Goal: Navigation & Orientation: Find specific page/section

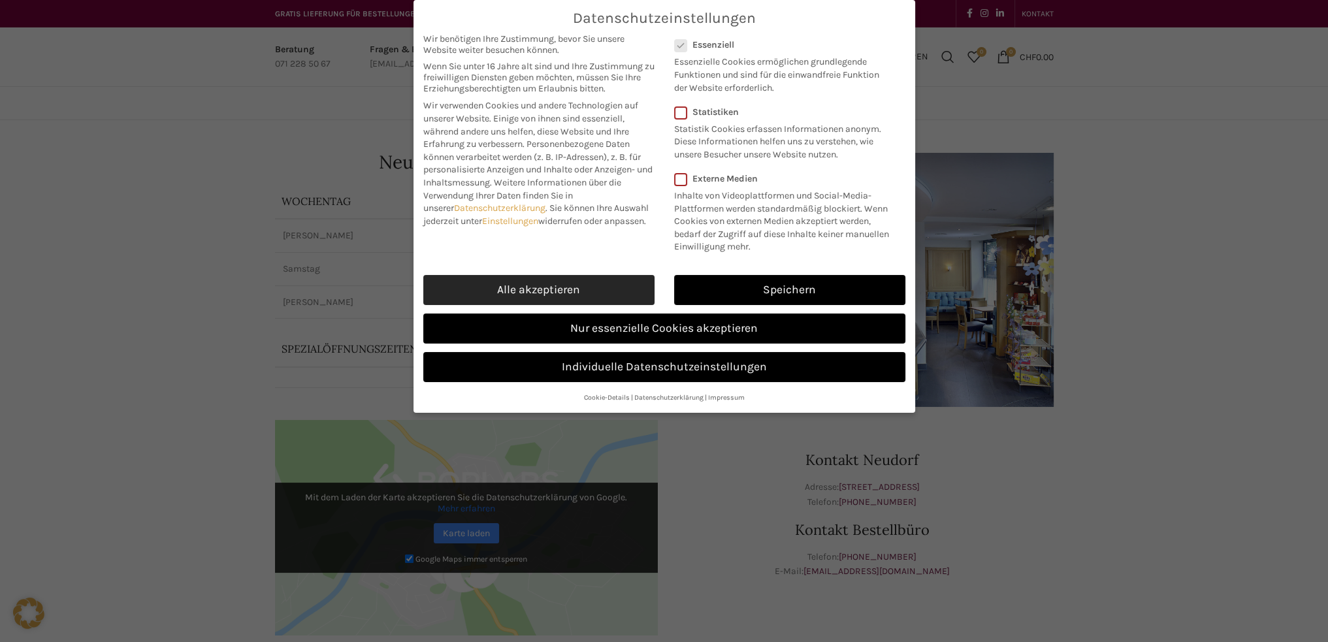
click at [565, 282] on link "Alle akzeptieren" at bounding box center [538, 290] width 231 height 30
checkbox input "true"
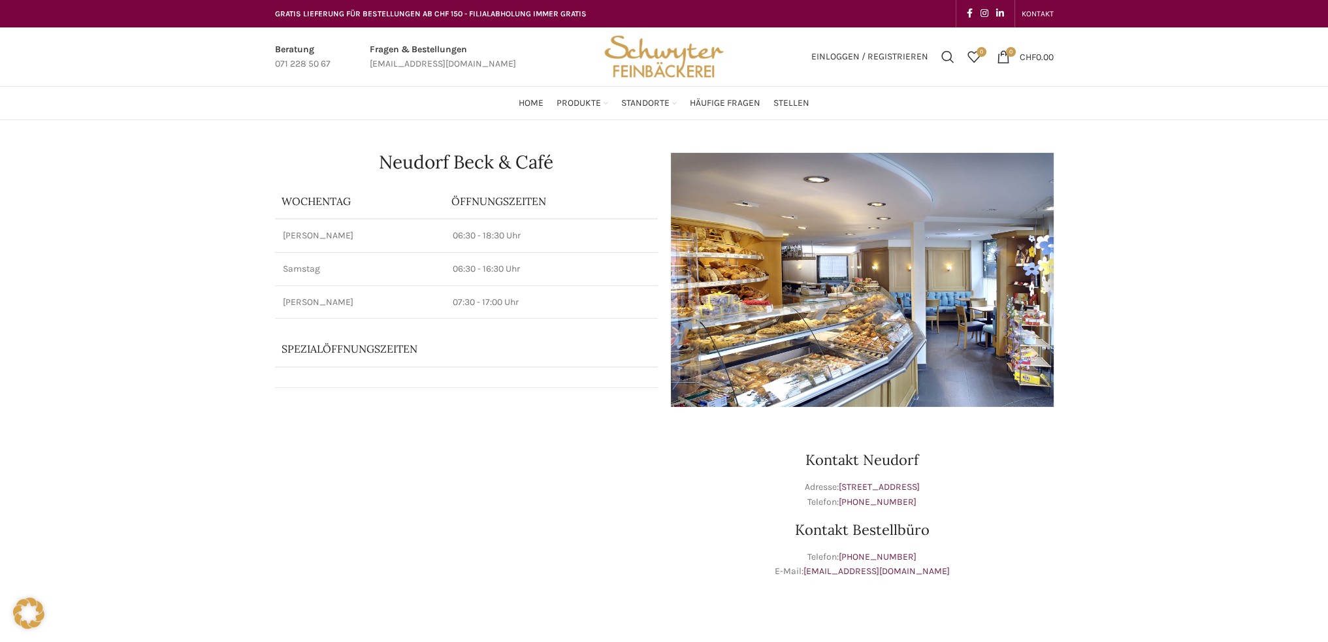
click at [941, 287] on img at bounding box center [862, 280] width 383 height 254
click at [902, 286] on img at bounding box center [862, 280] width 383 height 254
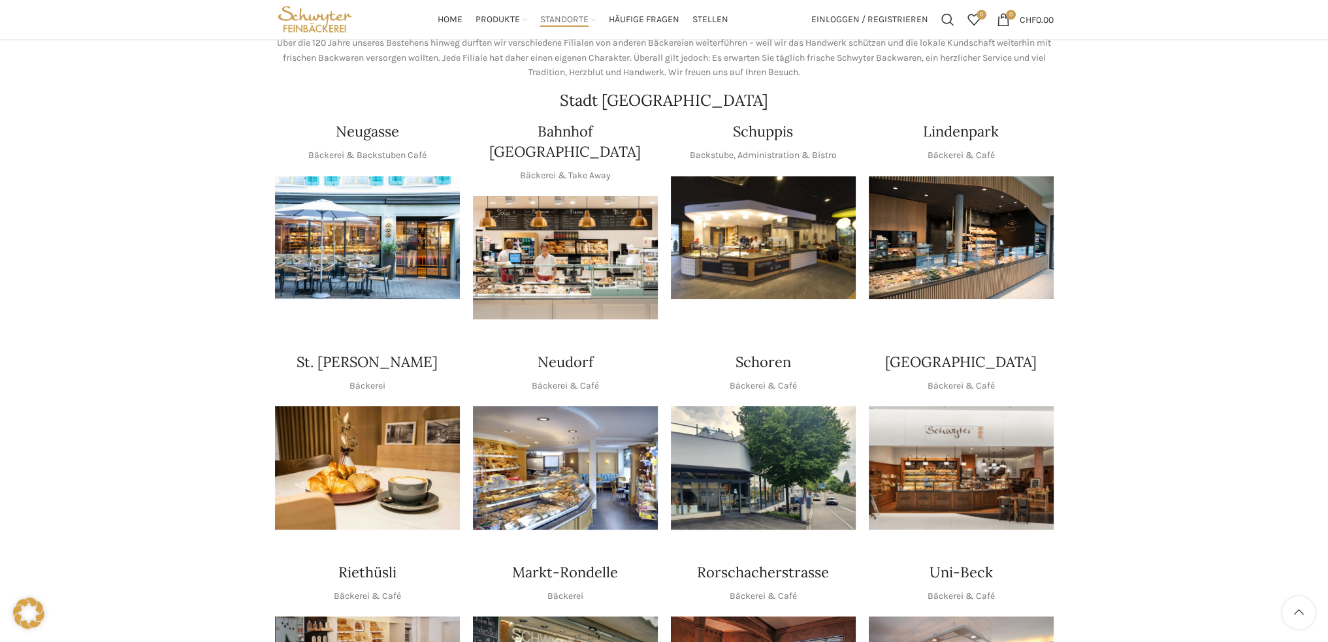
scroll to position [65, 0]
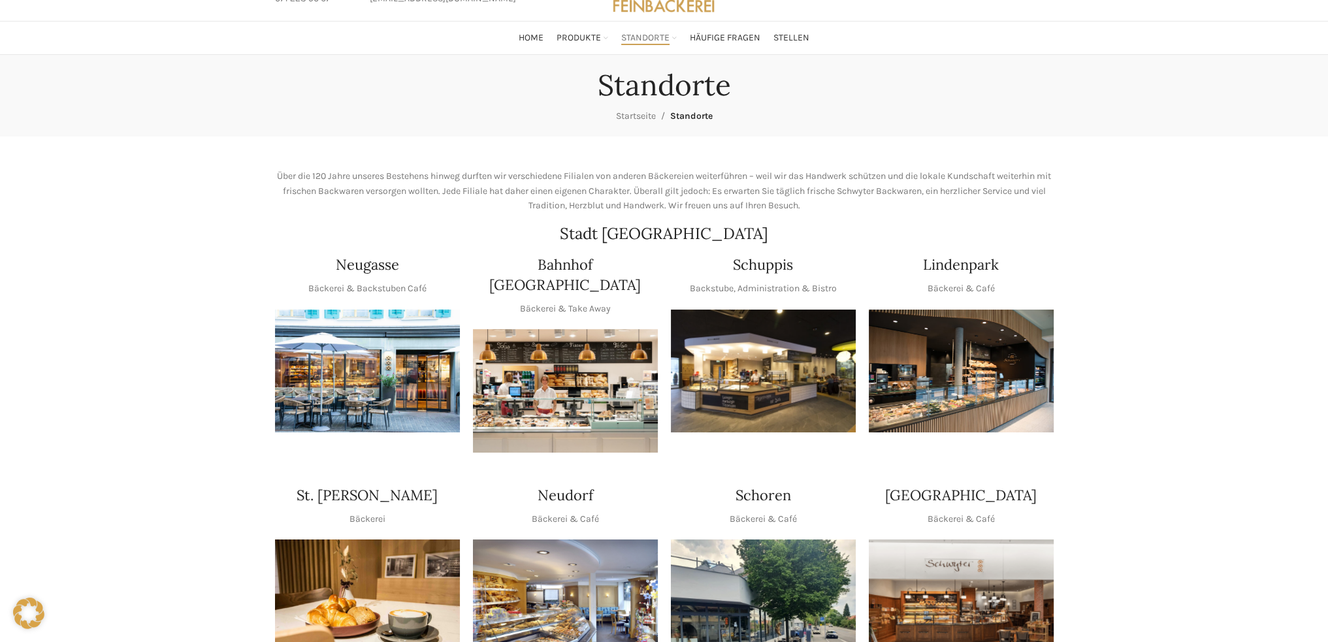
click at [563, 576] on img "1 / 1" at bounding box center [565, 601] width 185 height 123
